Goal: Information Seeking & Learning: Learn about a topic

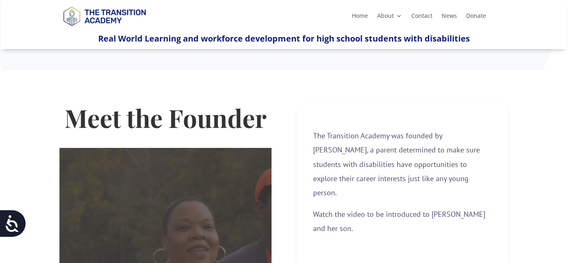
scroll to position [231, 0]
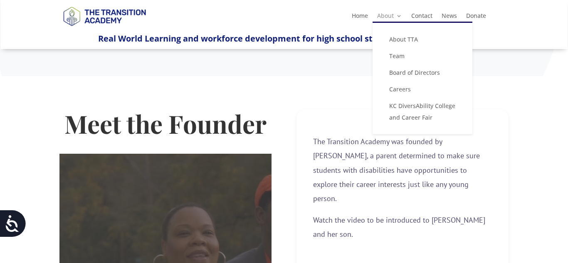
click at [380, 17] on link "About" at bounding box center [389, 17] width 25 height 9
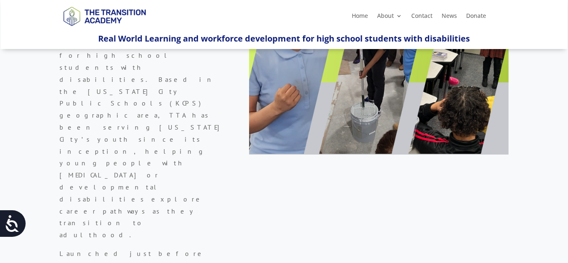
scroll to position [155, 0]
